Goal: Navigation & Orientation: Find specific page/section

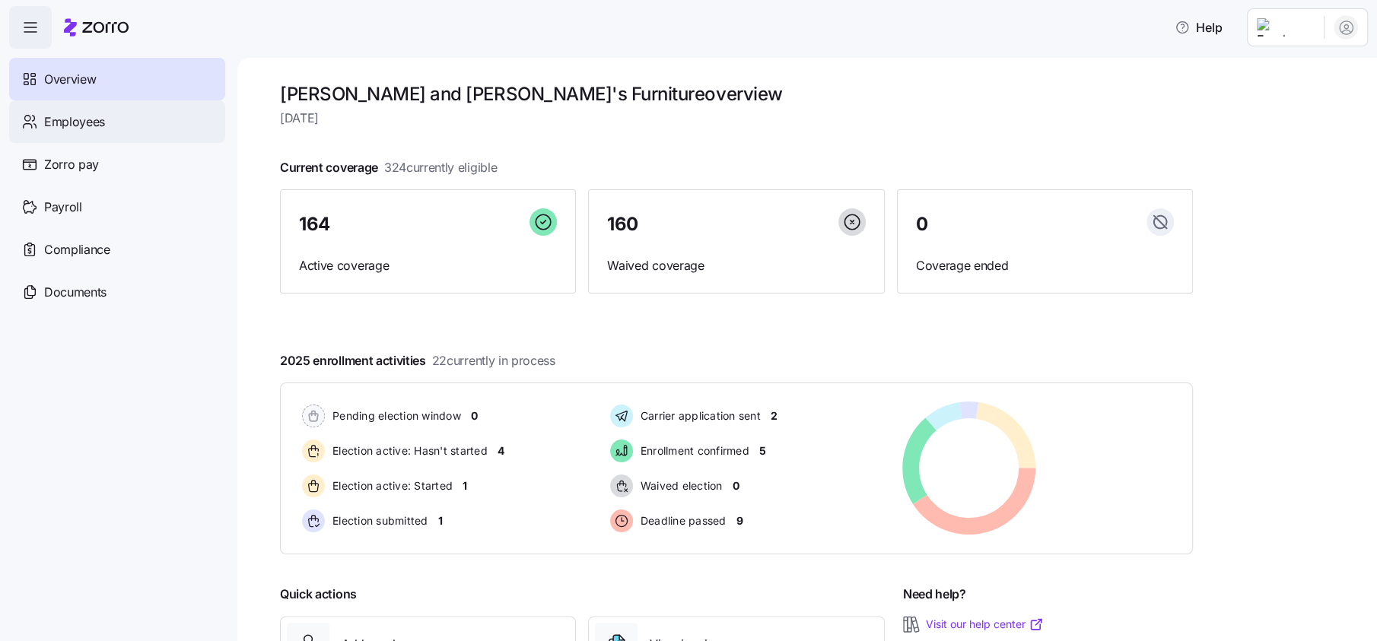
click at [89, 129] on span "Employees" at bounding box center [74, 122] width 61 height 19
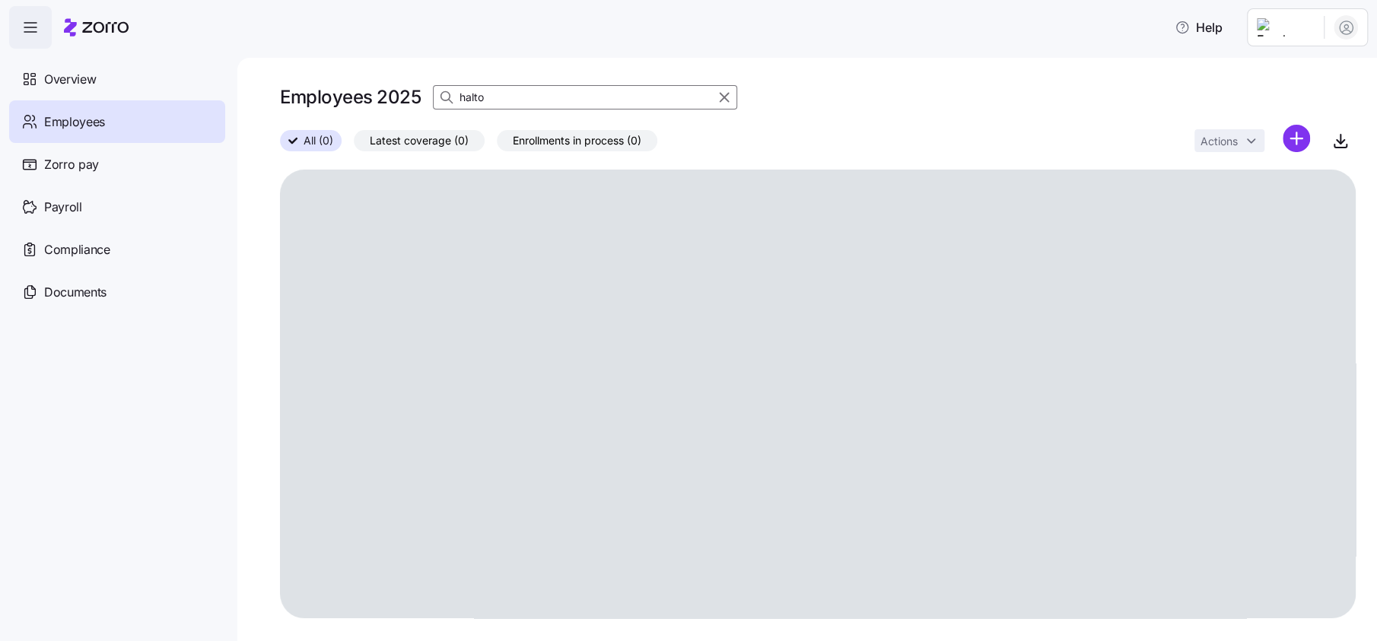
click at [322, 136] on span "All (0)" at bounding box center [319, 141] width 30 height 20
click at [280, 145] on input "All (0)" at bounding box center [280, 145] width 0 height 0
click at [581, 94] on input "halto" at bounding box center [585, 97] width 304 height 24
click at [579, 94] on input "halto" at bounding box center [585, 97] width 304 height 24
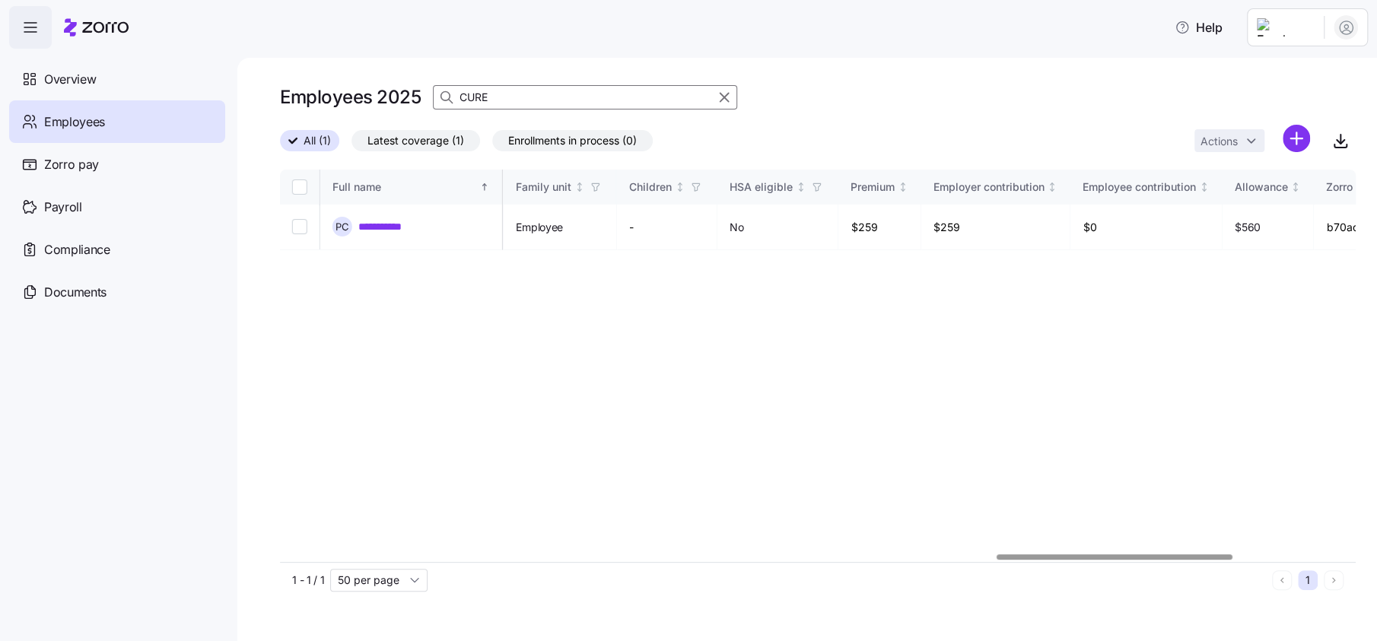
scroll to position [0, 3308]
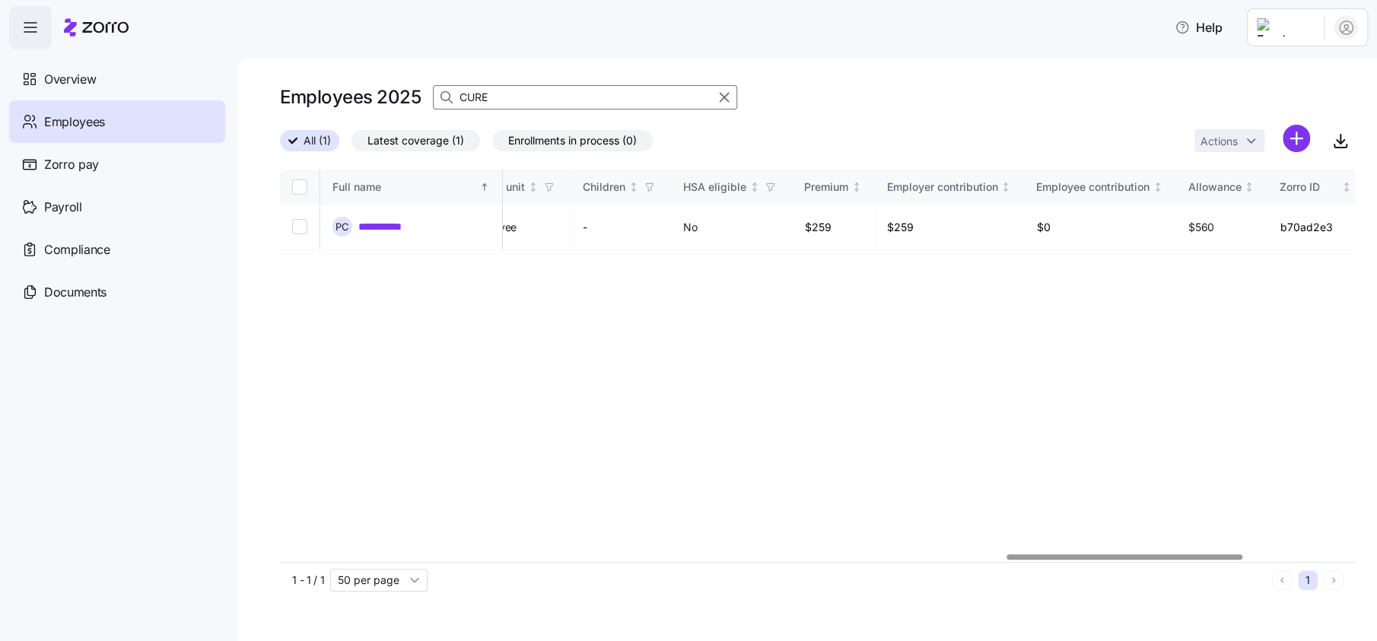
click at [1192, 555] on div at bounding box center [1125, 557] width 236 height 5
type input "CURE"
